Goal: Information Seeking & Learning: Learn about a topic

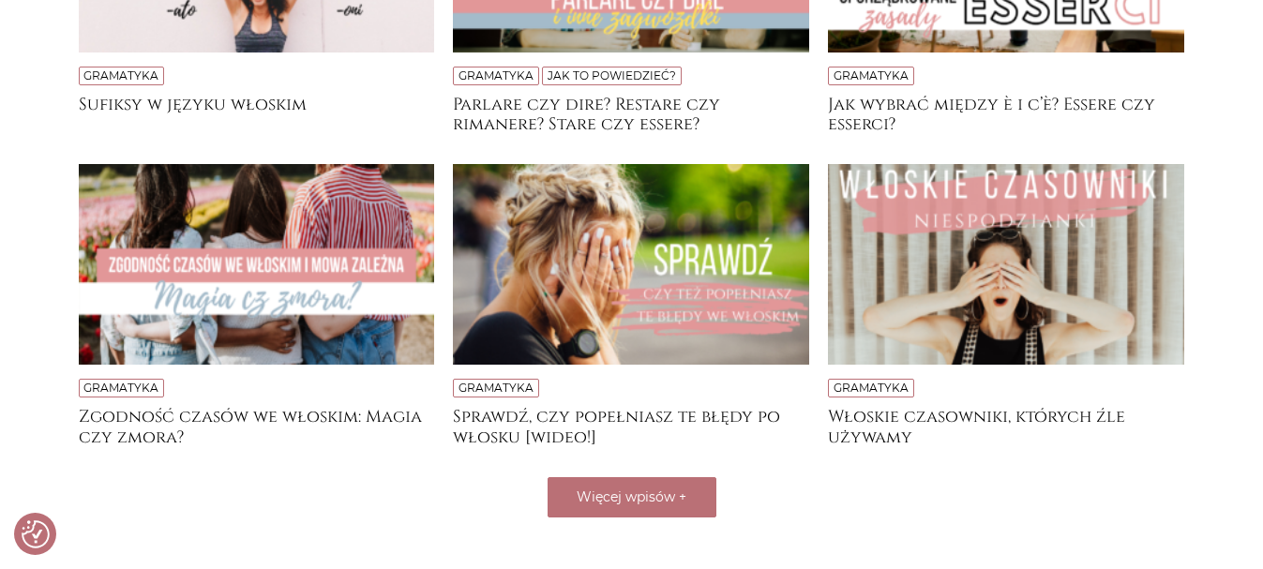
scroll to position [553, 0]
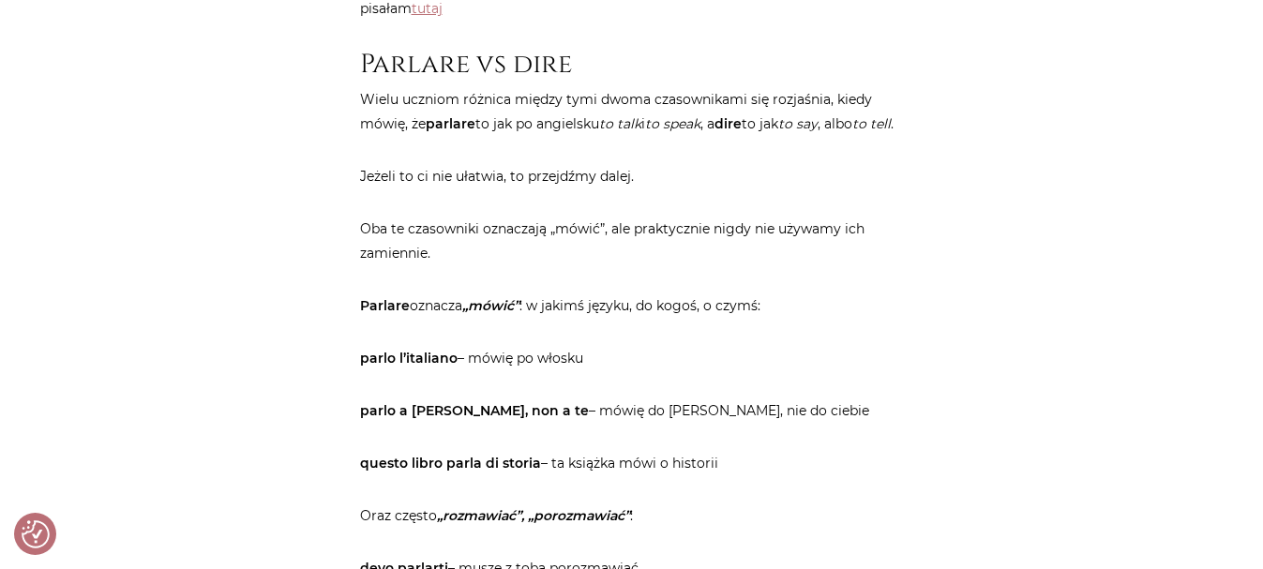
scroll to position [975, 0]
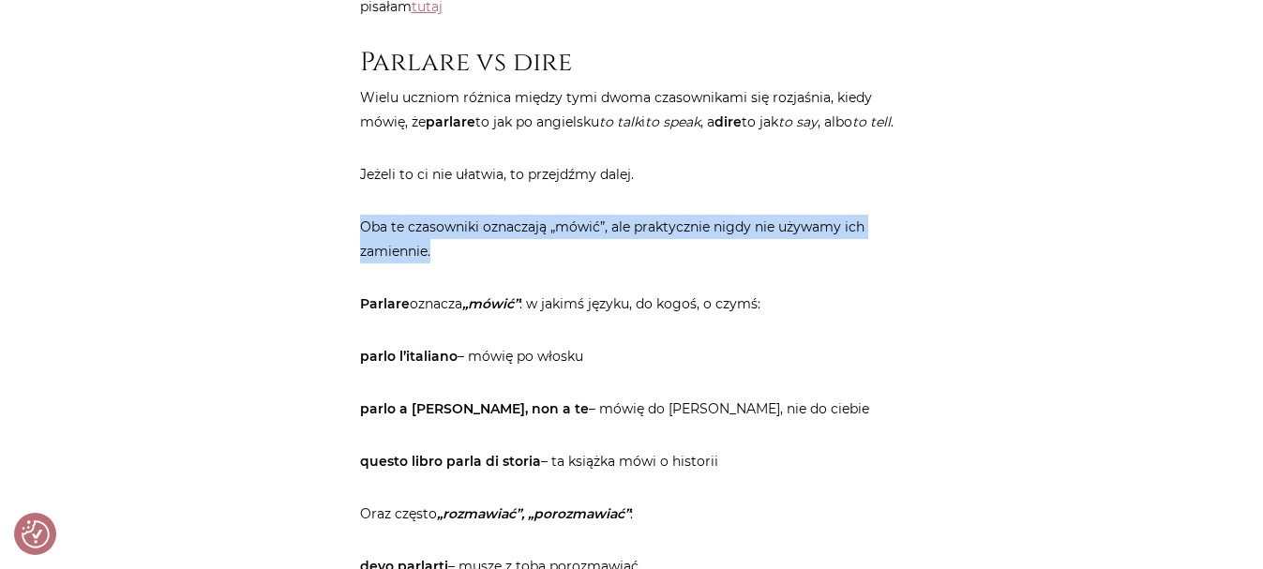
drag, startPoint x: 361, startPoint y: 426, endPoint x: 567, endPoint y: 456, distance: 207.6
click at [567, 264] on p "Oba te czasowniki oznaczają „mówić”, ale praktycznie nigdy nie używamy ich zami…" at bounding box center [632, 239] width 544 height 49
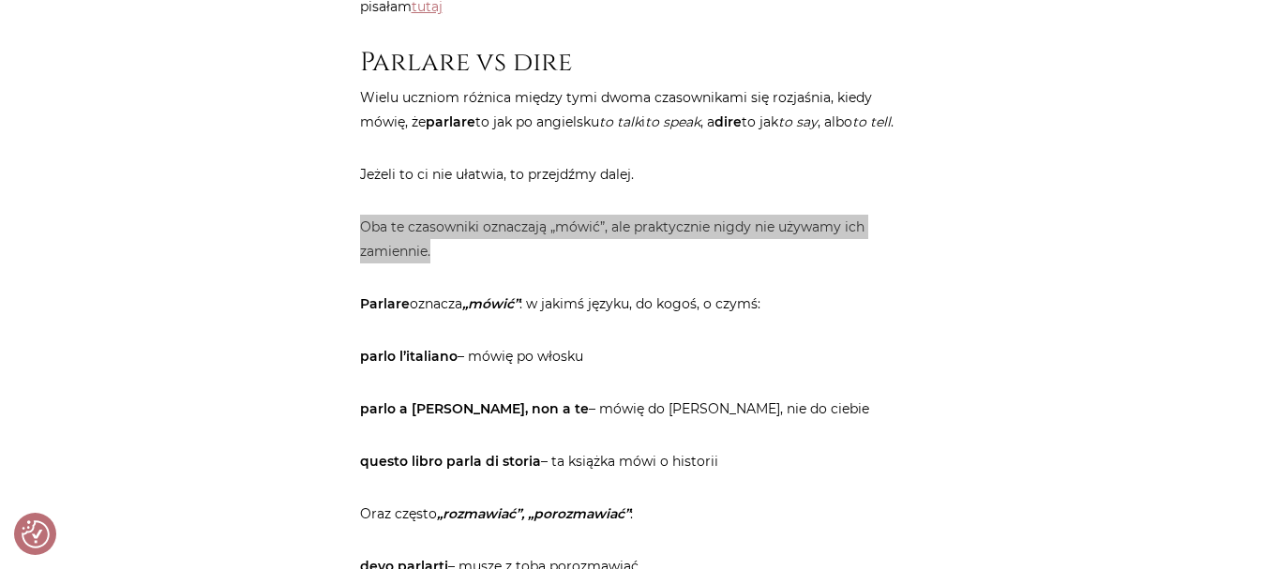
copy p "Oba te czasowniki oznaczają „mówić”, ale praktycznie nigdy nie używamy ich zami…"
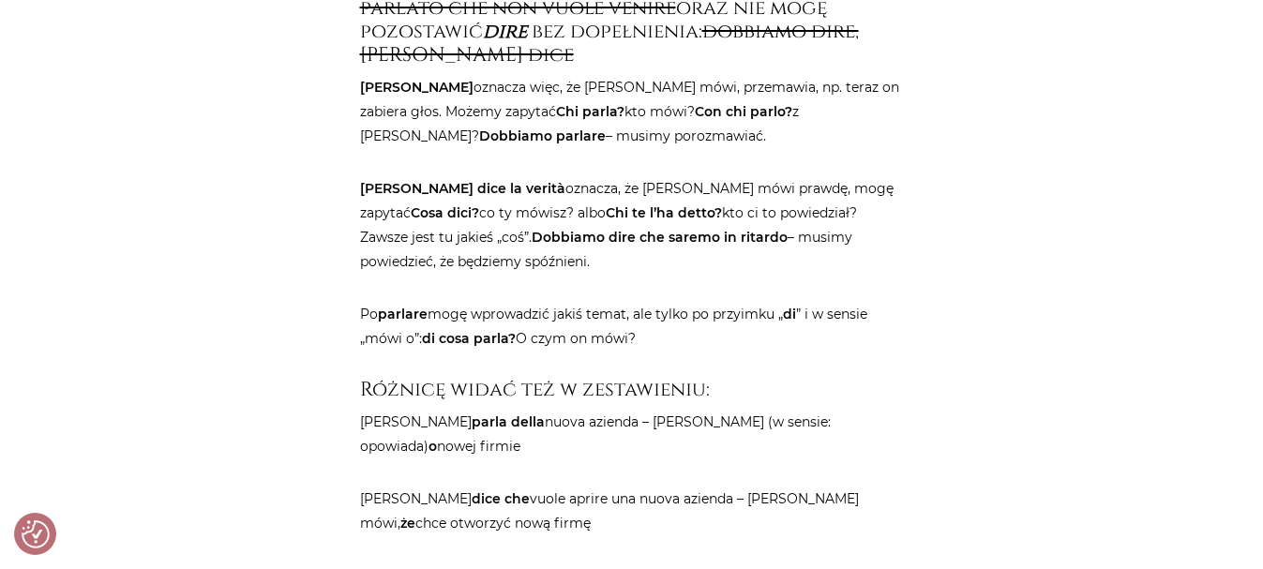
scroll to position [2063, 0]
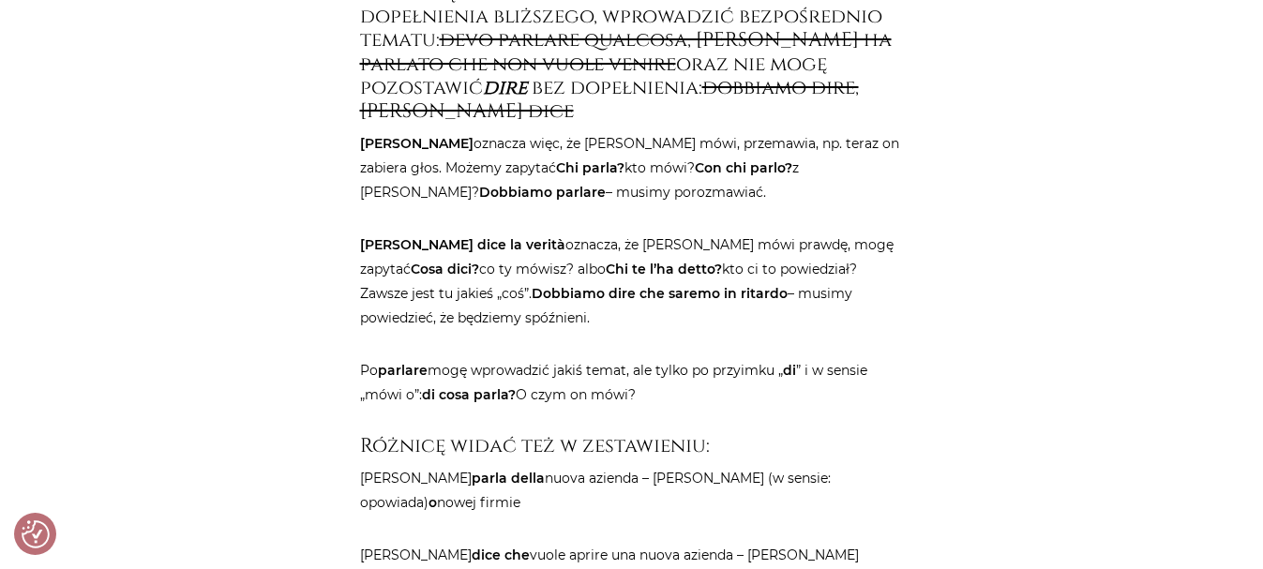
drag, startPoint x: 361, startPoint y: 171, endPoint x: 789, endPoint y: 265, distance: 438.1
click at [789, 124] on h4 "[PERSON_NAME] największa różnica między parlare a dire tutaj wychodzi na wierzc…" at bounding box center [632, 17] width 544 height 213
copy h4 "[PERSON_NAME] największa różnica między parlare a dire tutaj wychodzi na wierzc…"
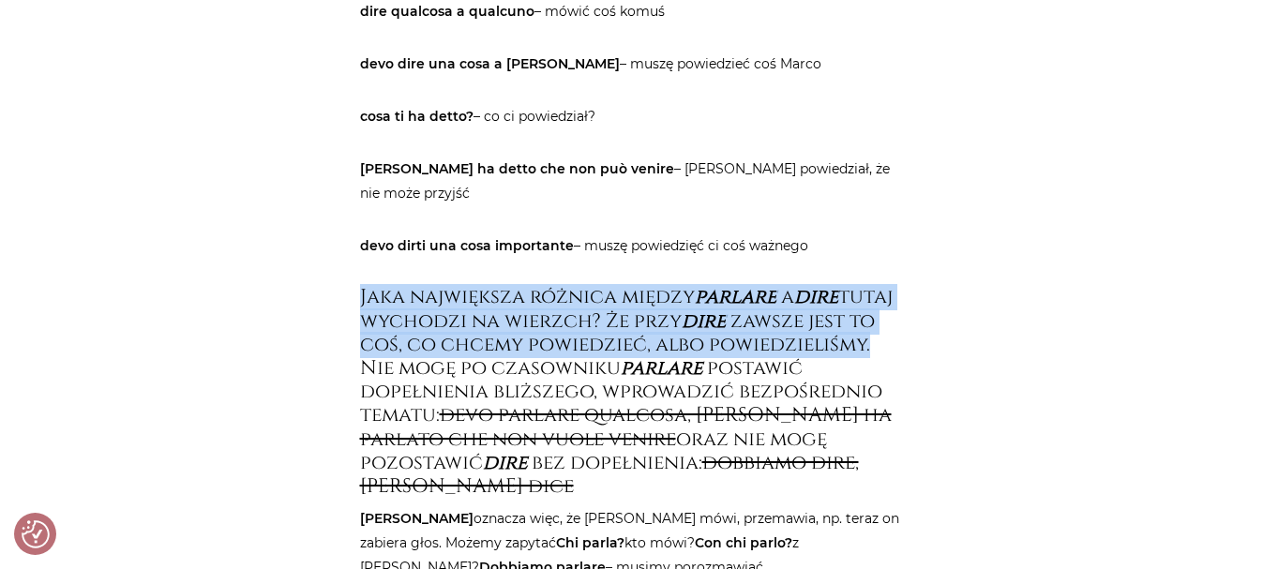
scroll to position [1726, 0]
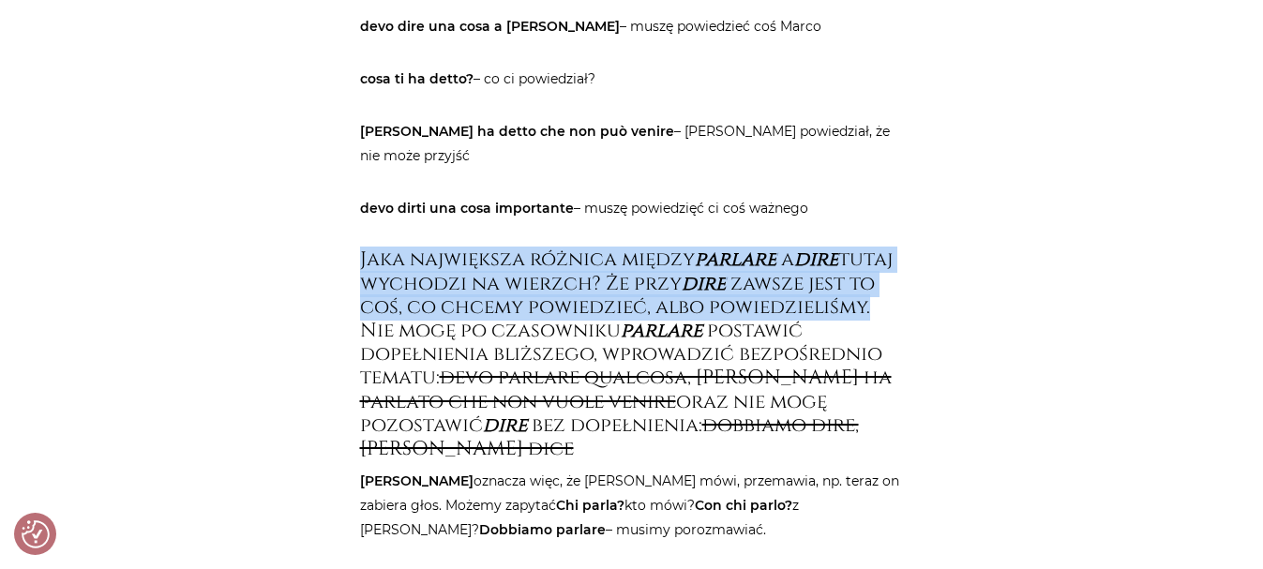
drag, startPoint x: 357, startPoint y: 304, endPoint x: 639, endPoint y: 450, distance: 317.2
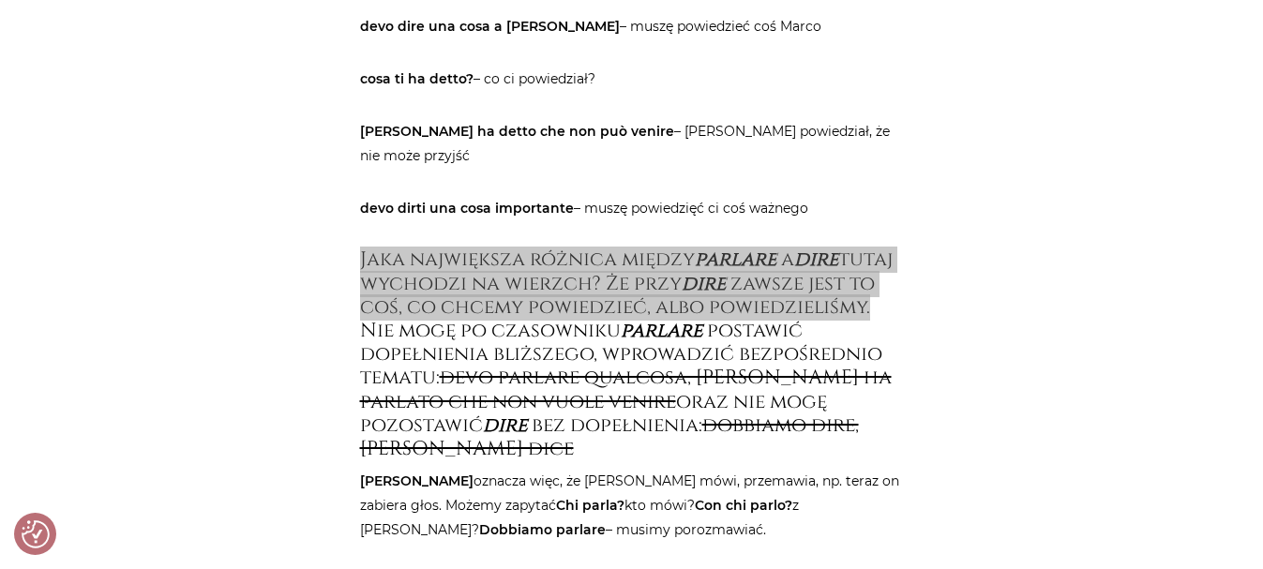
copy article "cosa ti ha detto? – co ci powiedział? [PERSON_NAME] ha detto che non può venire…"
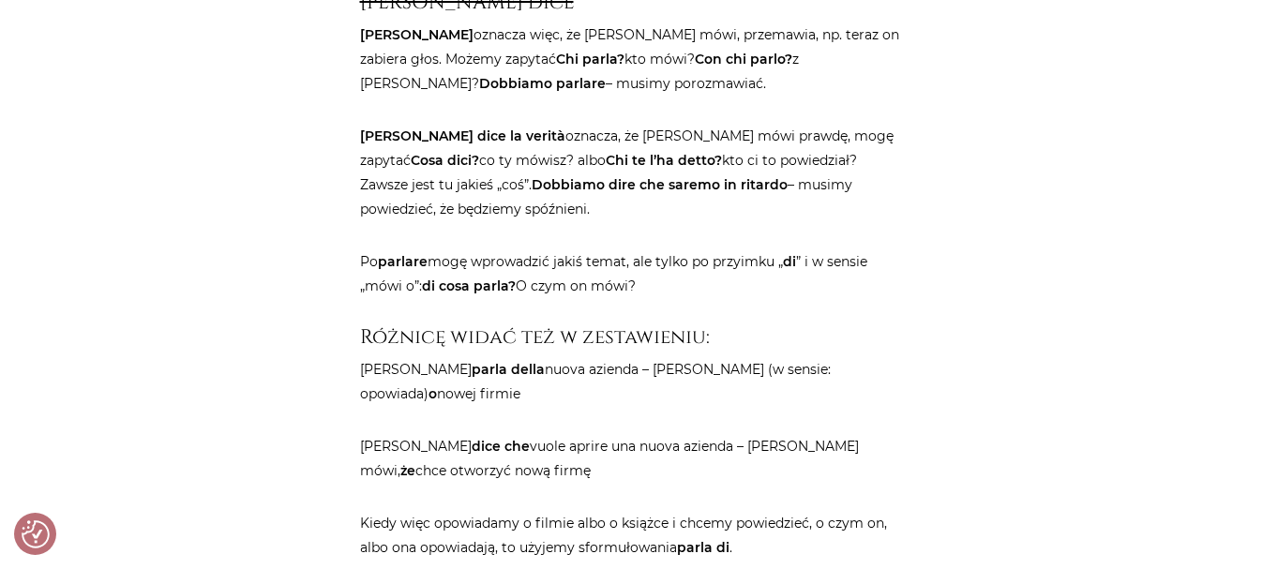
scroll to position [2176, 0]
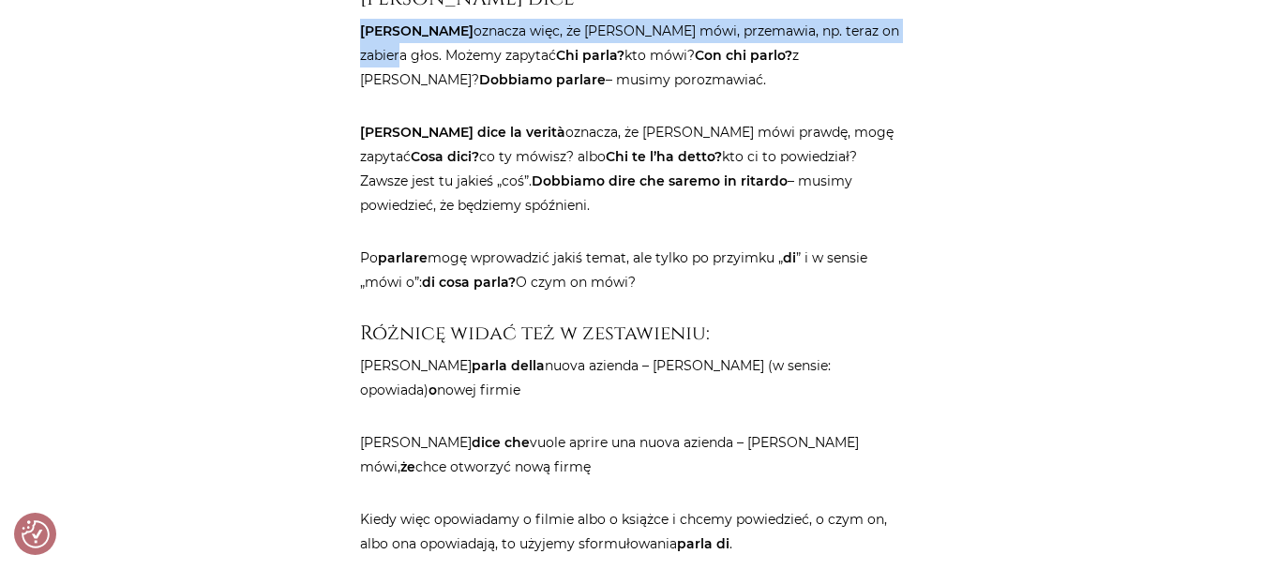
drag, startPoint x: 357, startPoint y: 396, endPoint x: 467, endPoint y: 410, distance: 110.6
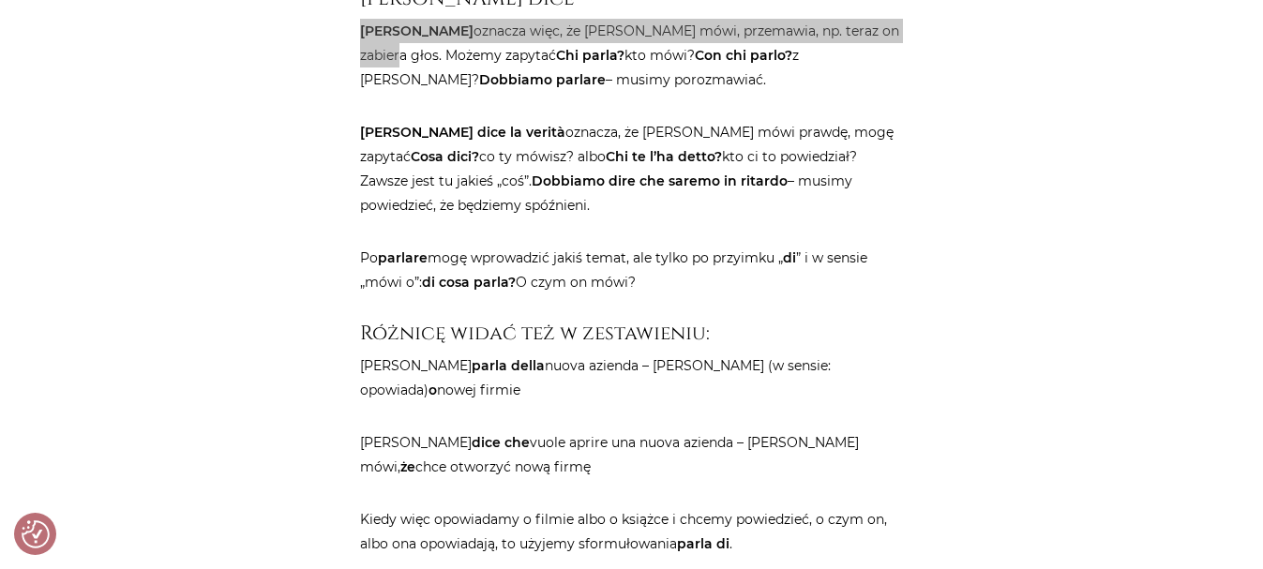
copy p "[PERSON_NAME] oznacza więc, że [PERSON_NAME] mówi, przemawia, np. teraz on zabi…"
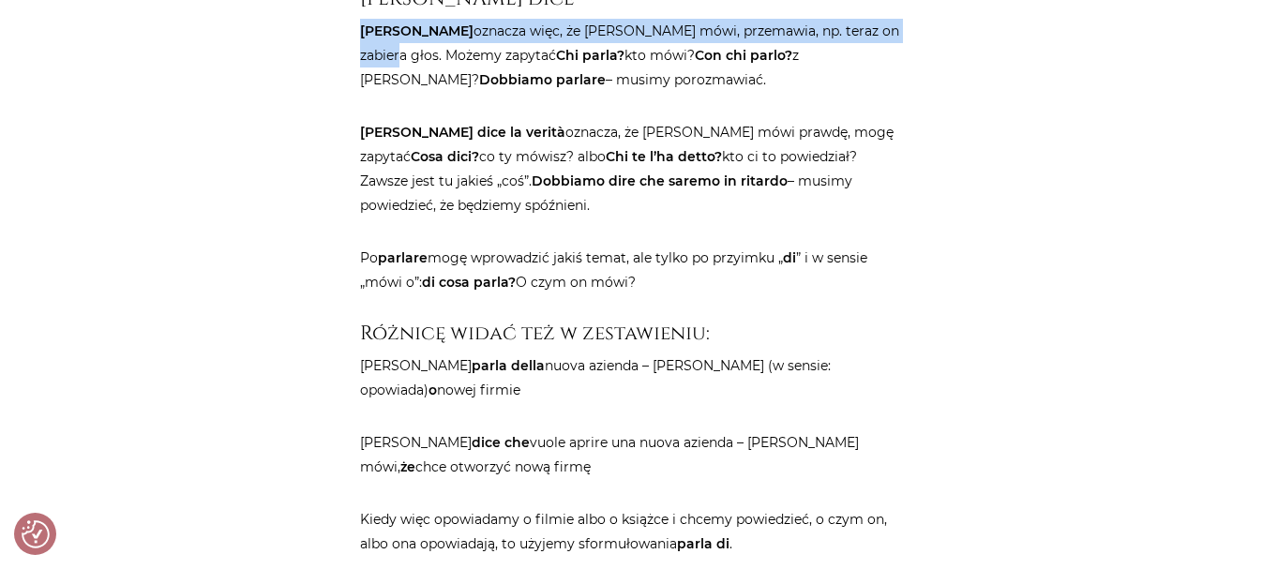
copy p "[PERSON_NAME] oznacza więc, że [PERSON_NAME] mówi, przemawia, np. teraz on zabi…"
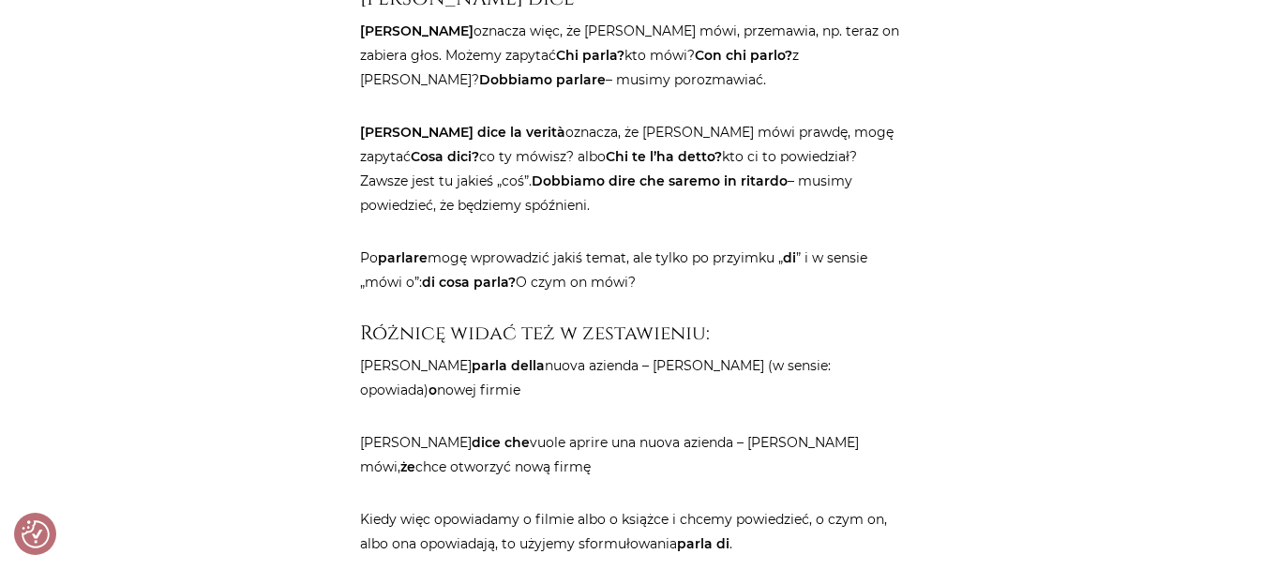
drag, startPoint x: 788, startPoint y: 416, endPoint x: 573, endPoint y: 446, distance: 216.9
click at [573, 92] on p "[PERSON_NAME] oznacza więc, że [PERSON_NAME] mówi, przemawia, np. teraz on zabi…" at bounding box center [632, 55] width 544 height 73
copy p "Con chi parlo? z [PERSON_NAME]?"
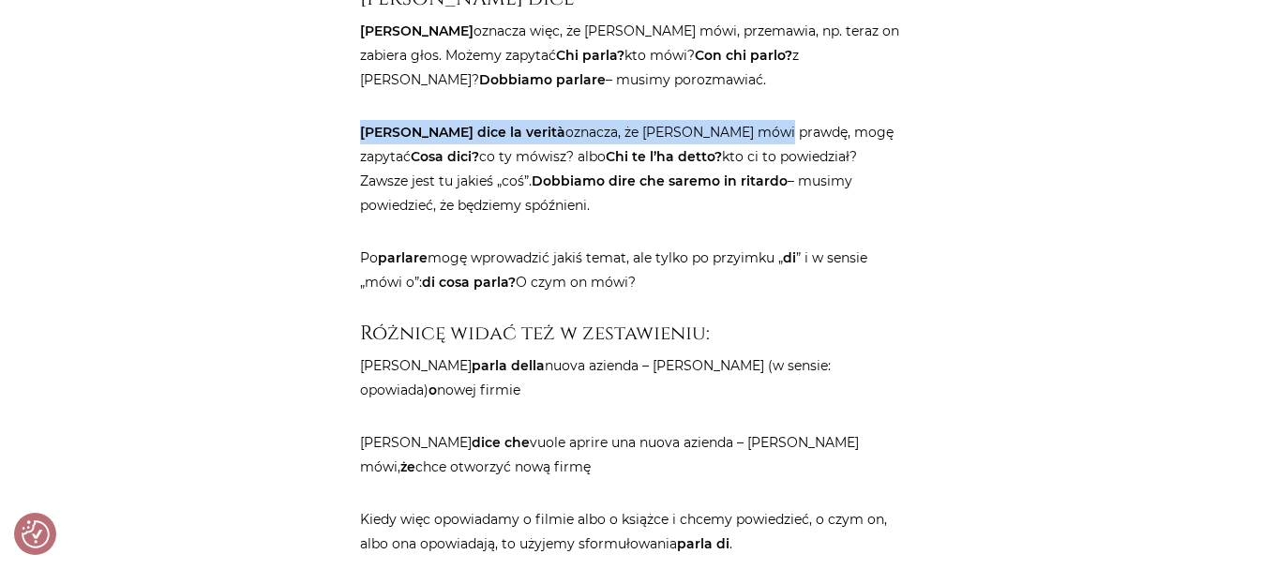
drag, startPoint x: 357, startPoint y: 515, endPoint x: 773, endPoint y: 524, distance: 415.6
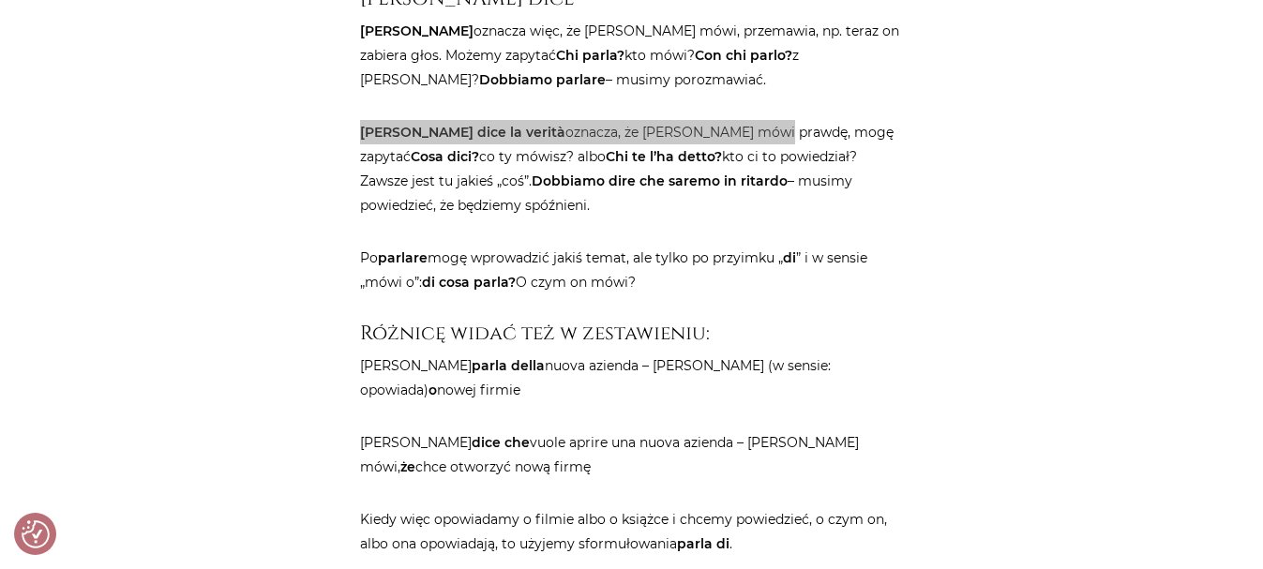
copy p "[PERSON_NAME] dice la verità oznacza, że [PERSON_NAME] mówi prawdę,"
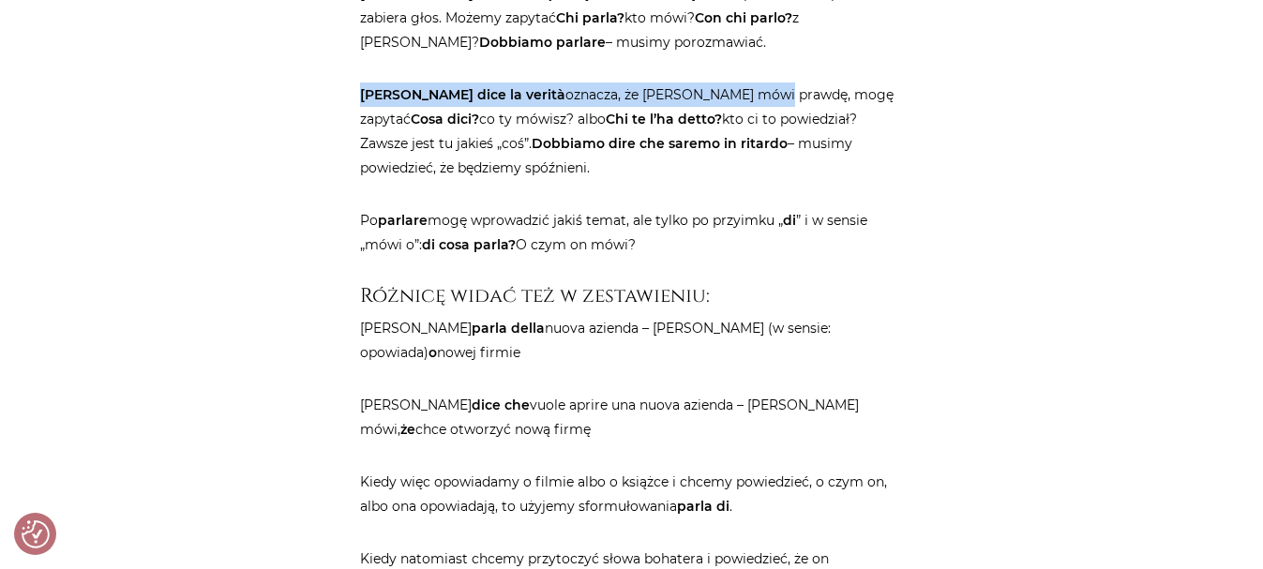
scroll to position [2251, 0]
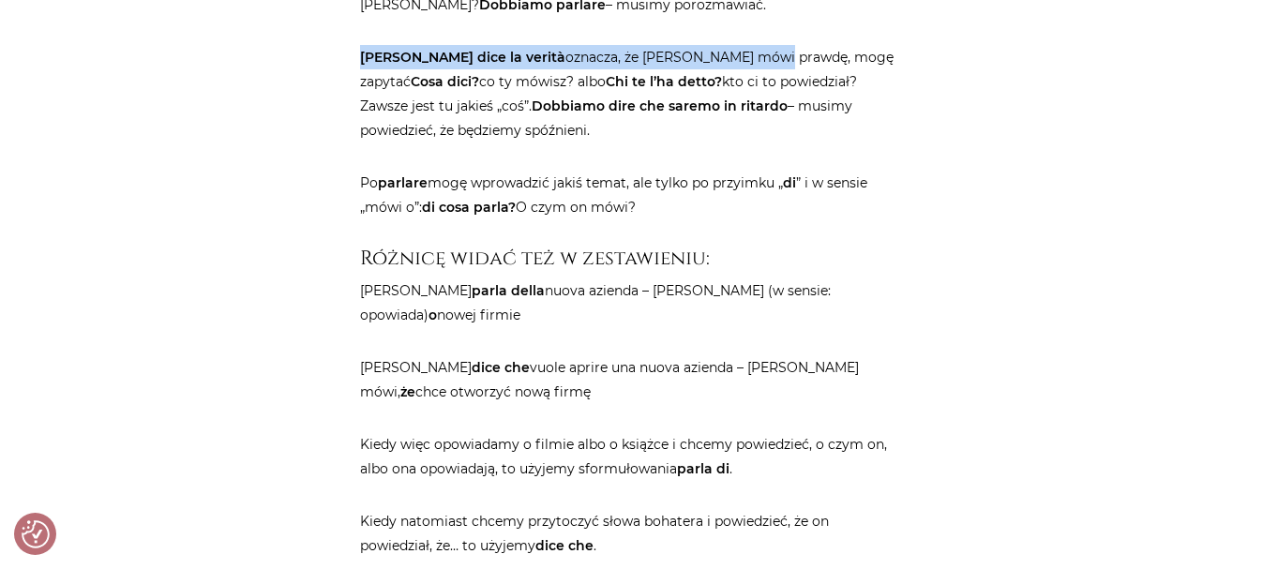
drag, startPoint x: 786, startPoint y: 339, endPoint x: 577, endPoint y: 368, distance: 211.2
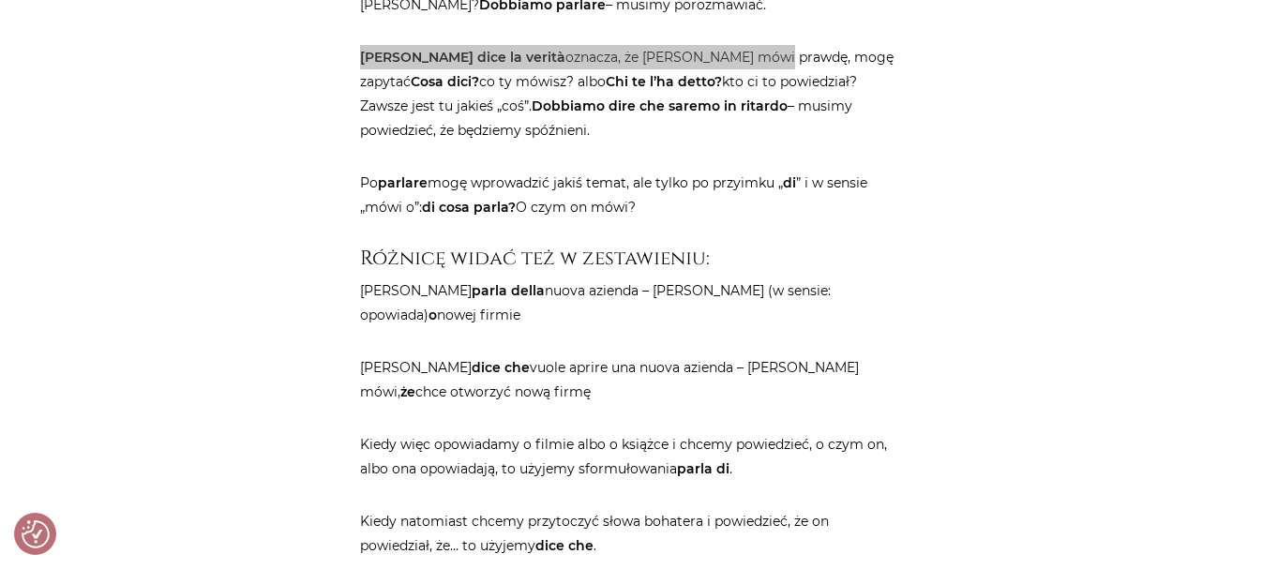
copy p "Con chi parlo? z [PERSON_NAME]?"
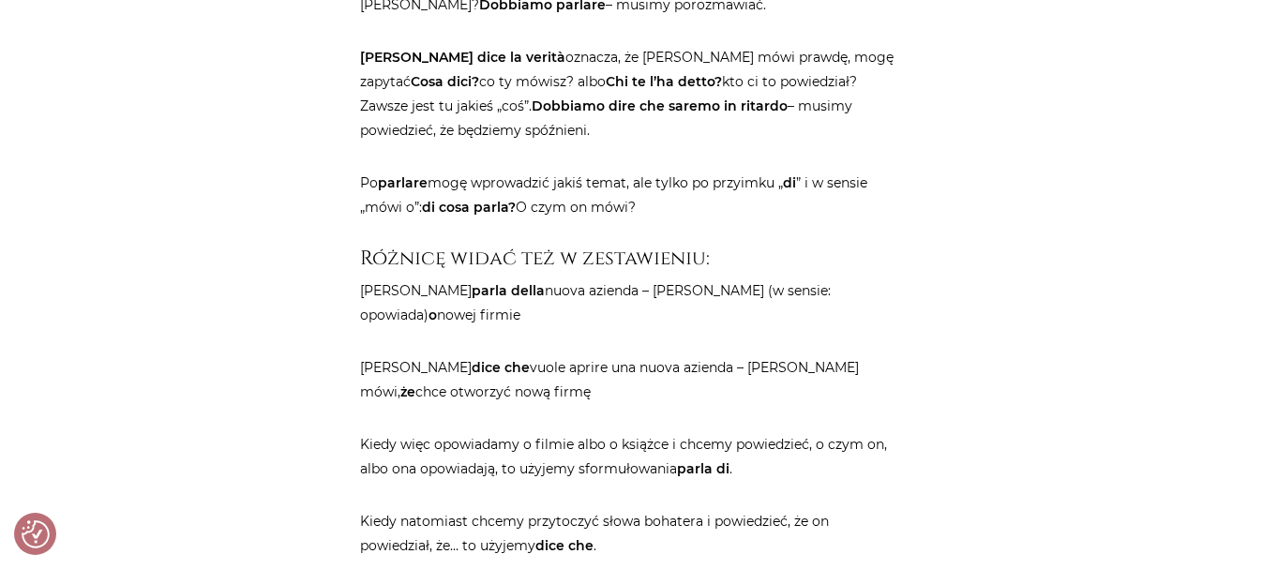
click at [843, 143] on p "[PERSON_NAME] dice la verità oznacza, że [PERSON_NAME] mówi prawdę, mogę zapyta…" at bounding box center [632, 94] width 544 height 98
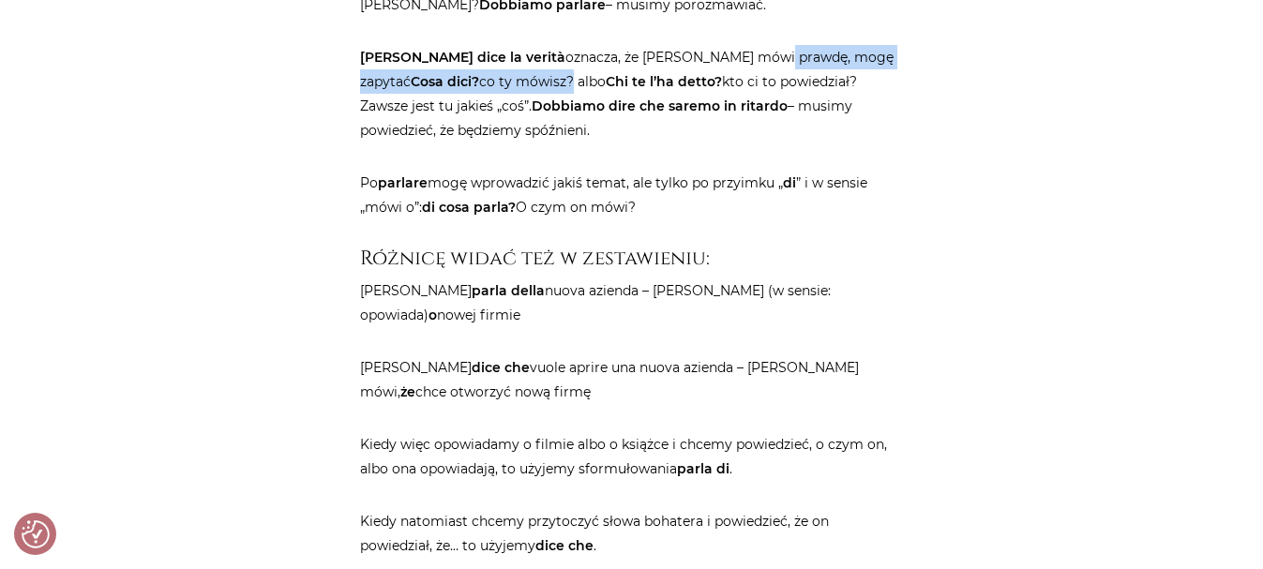
drag, startPoint x: 775, startPoint y: 449, endPoint x: 563, endPoint y: 466, distance: 212.6
click at [563, 143] on p "[PERSON_NAME] dice la verità oznacza, że [PERSON_NAME] mówi prawdę, mogę zapyta…" at bounding box center [632, 94] width 544 height 98
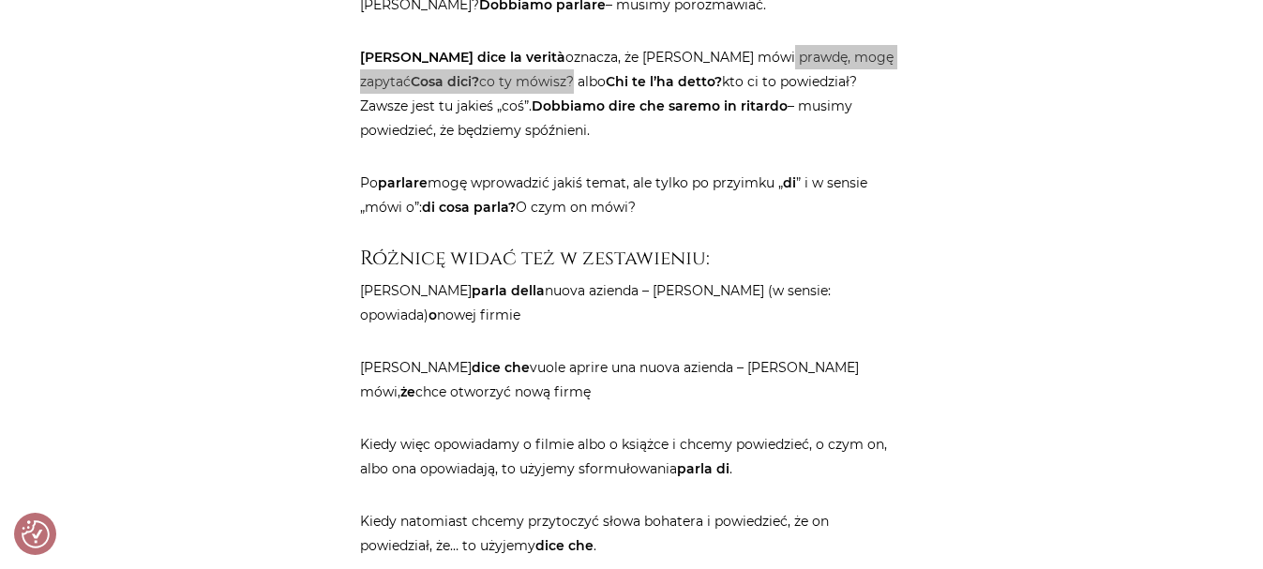
copy p "mogę zapytać Cosa dici? co ty mówisz?"
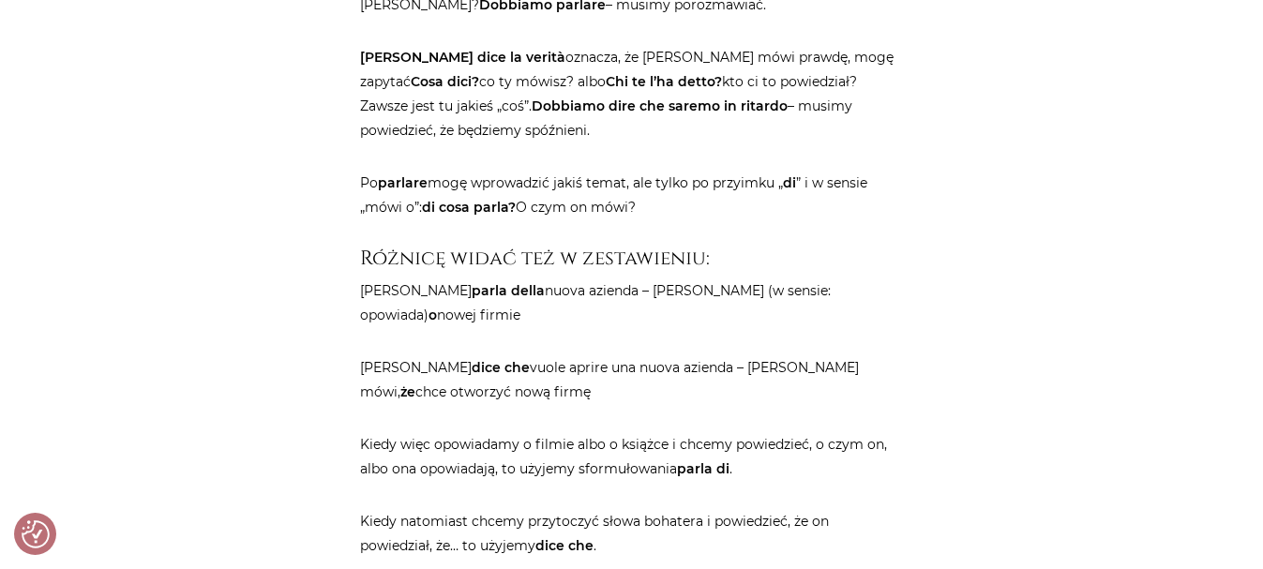
drag, startPoint x: 466, startPoint y: 341, endPoint x: 783, endPoint y: 348, distance: 317.1
copy p "Możemy zapytać Chi parla? kto mówi?"
drag, startPoint x: 577, startPoint y: 367, endPoint x: 664, endPoint y: 385, distance: 89.2
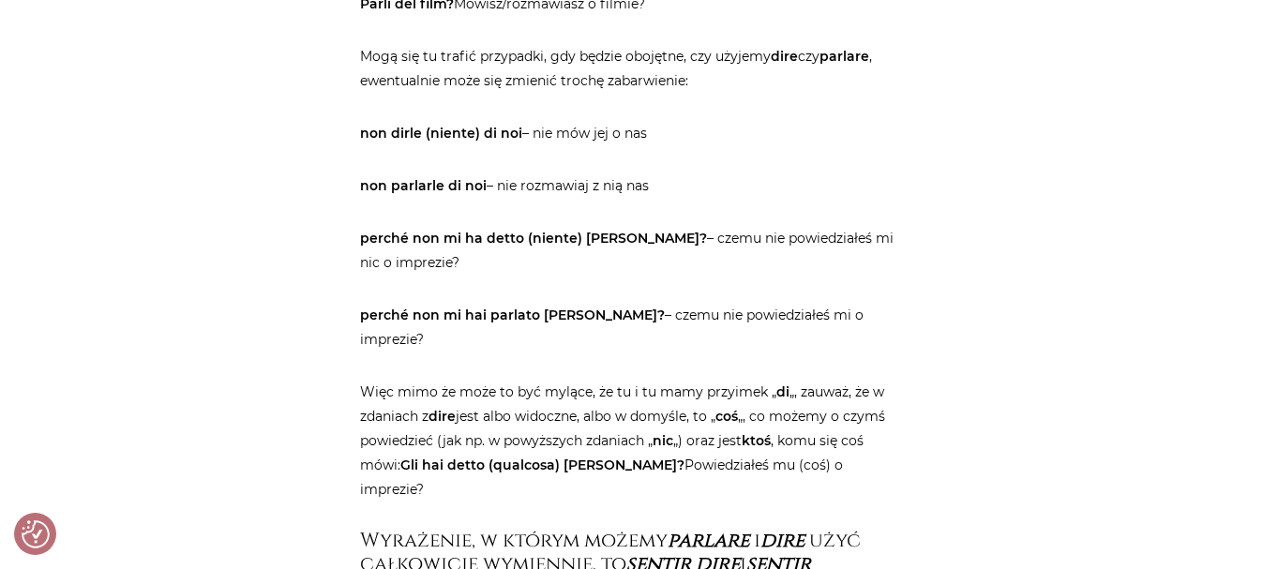
scroll to position [3015, 0]
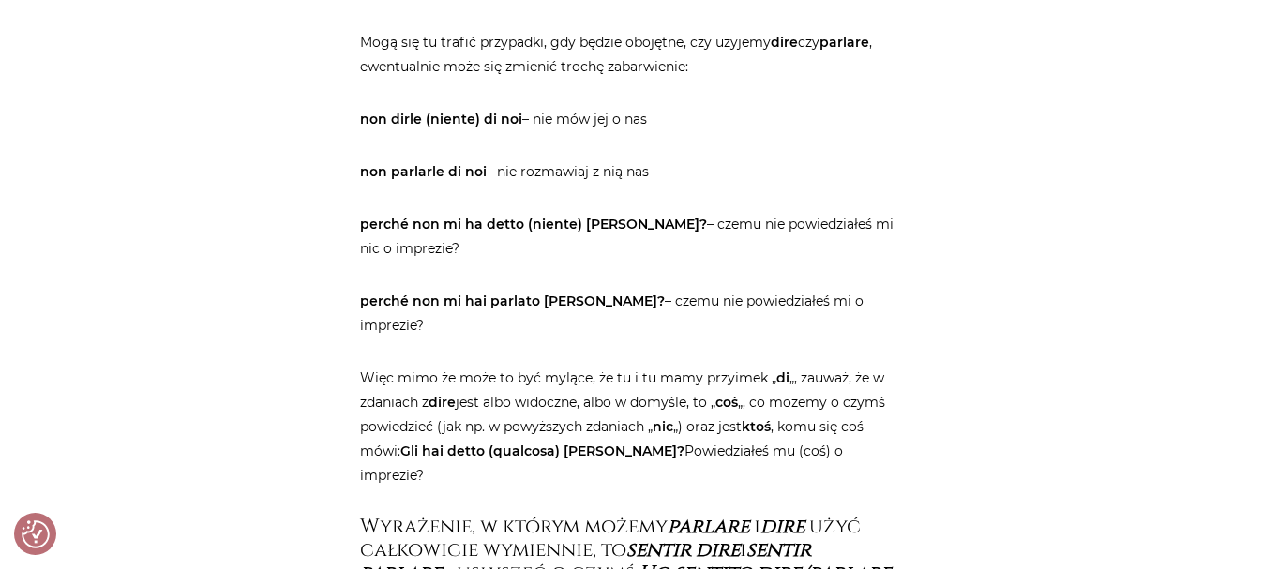
drag, startPoint x: 360, startPoint y: 379, endPoint x: 722, endPoint y: 429, distance: 365.4
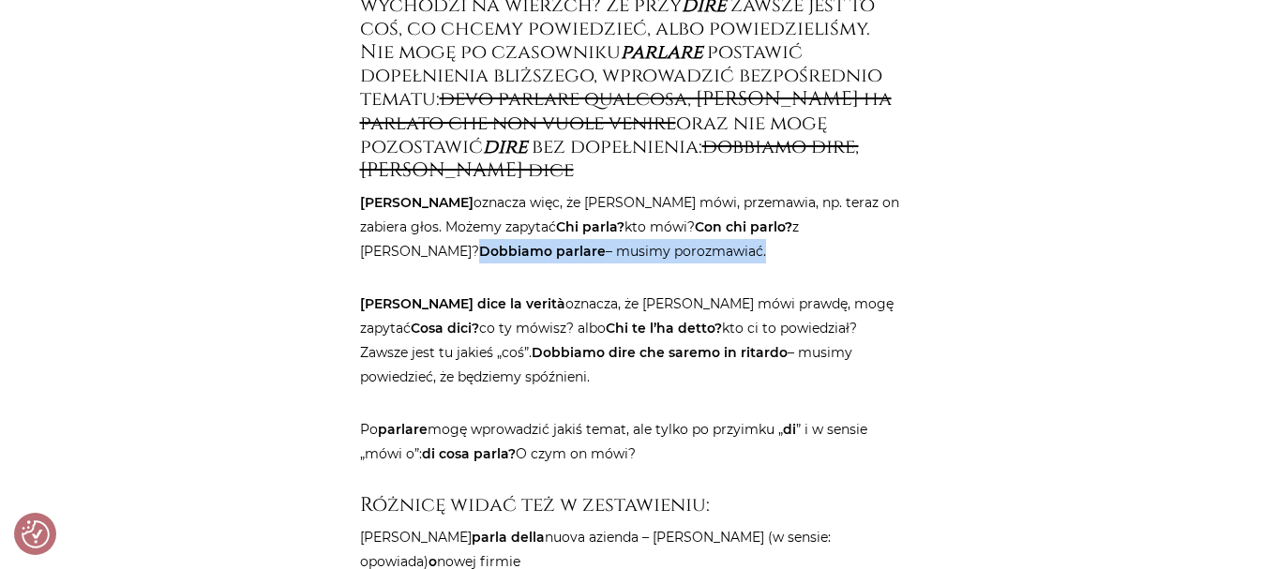
scroll to position [2002, 0]
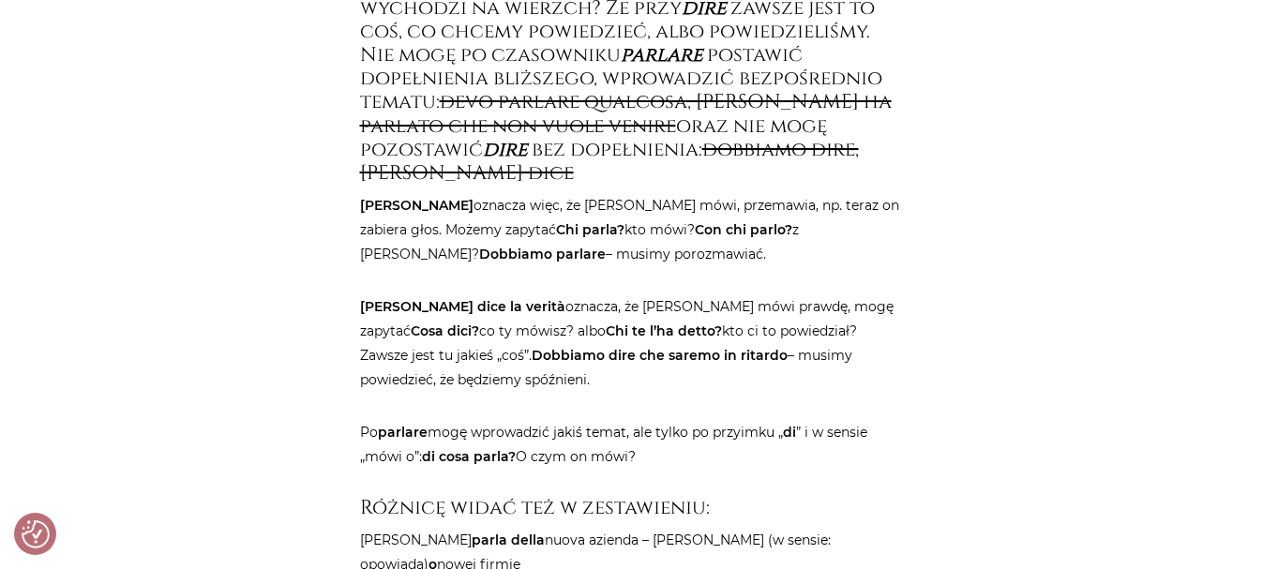
drag, startPoint x: 520, startPoint y: 323, endPoint x: 789, endPoint y: 332, distance: 269.4
click at [789, 186] on h4 "[PERSON_NAME] największa różnica między parlare a dire tutaj wychodzi na wierzc…" at bounding box center [632, 79] width 544 height 213
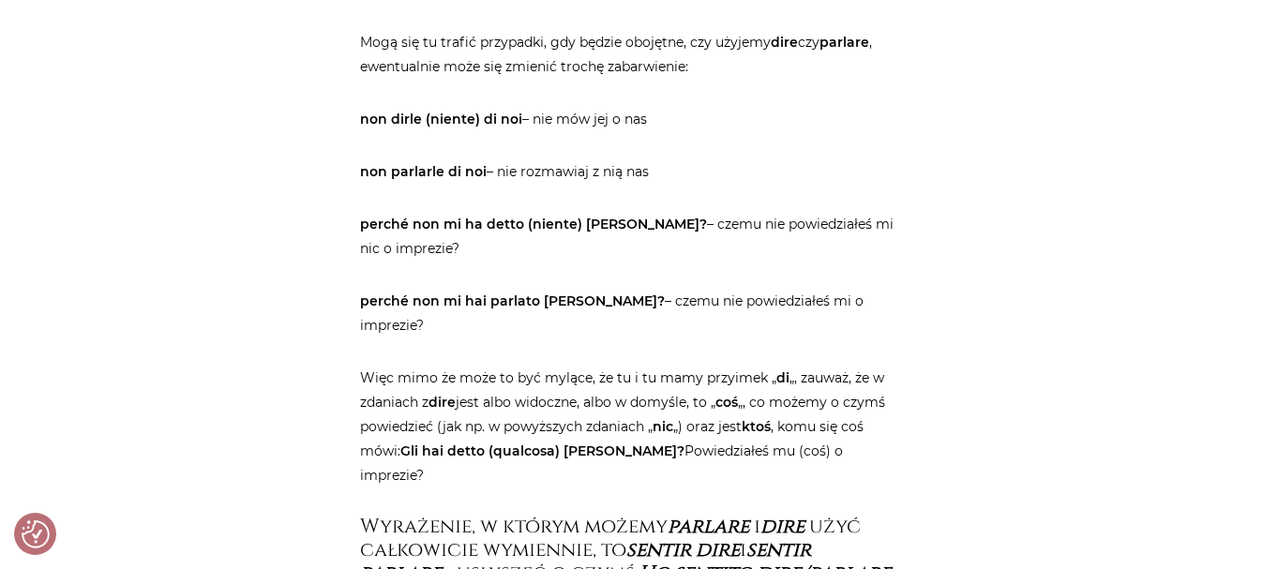
scroll to position [2977, 0]
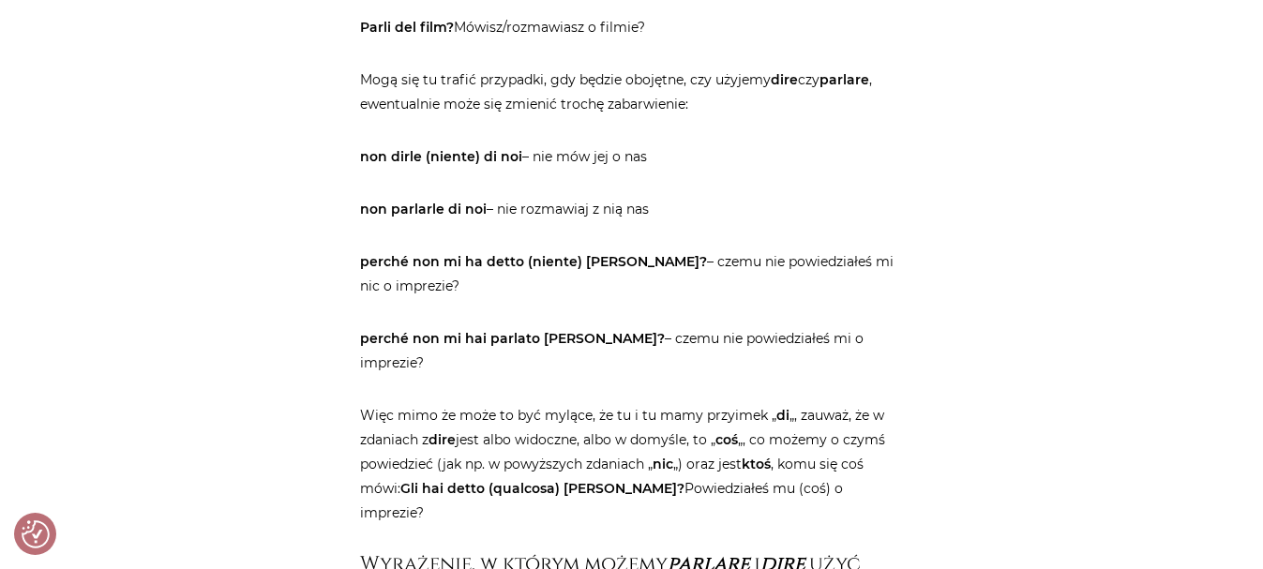
drag, startPoint x: 358, startPoint y: 112, endPoint x: 706, endPoint y: 161, distance: 351.5
drag, startPoint x: 361, startPoint y: 422, endPoint x: 722, endPoint y: 476, distance: 365.0
